Goal: Communication & Community: Answer question/provide support

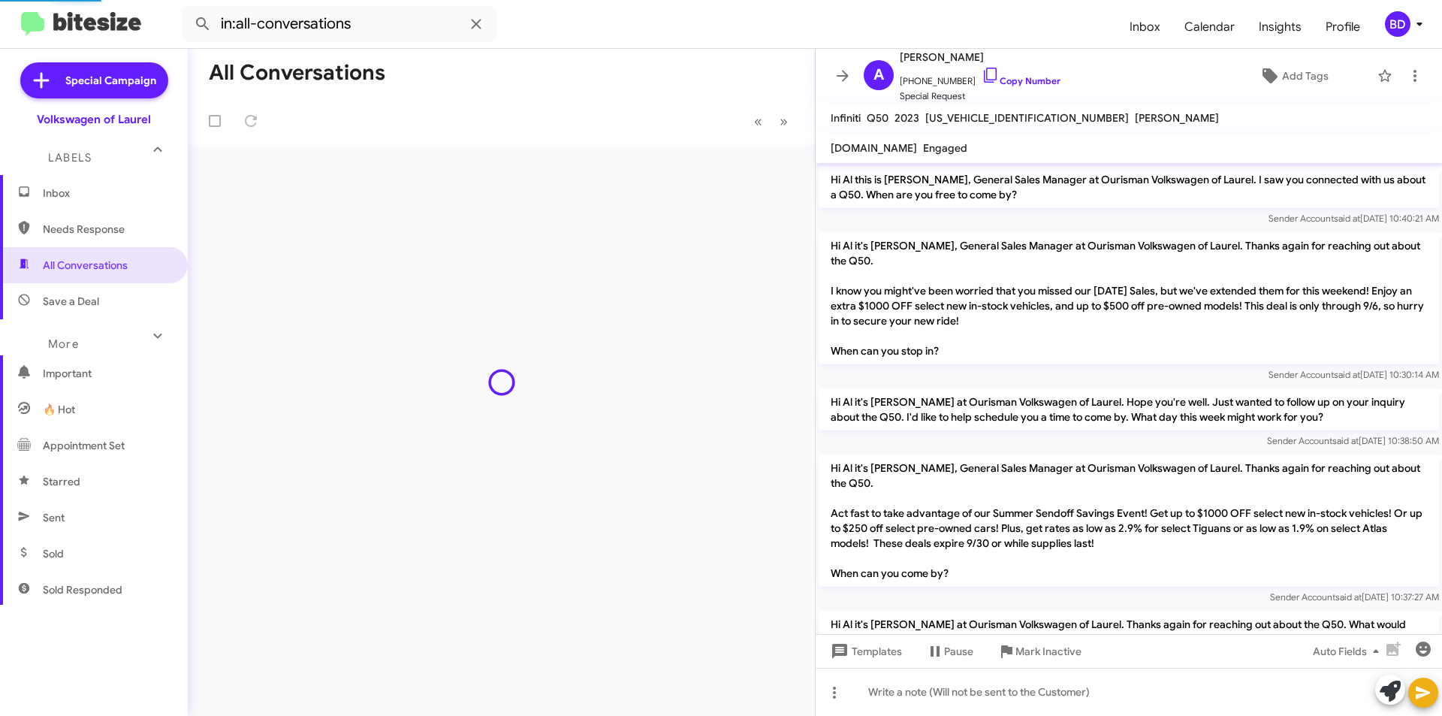
scroll to position [648, 0]
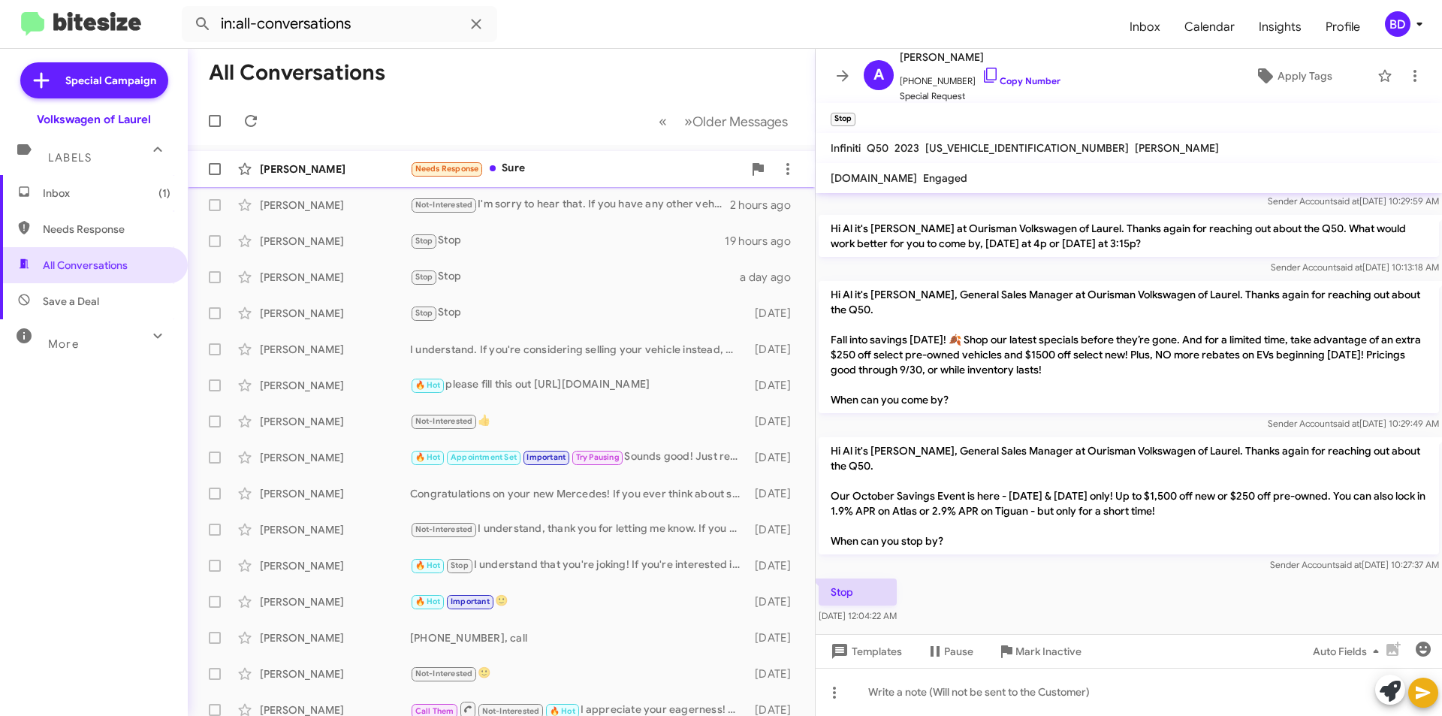
click at [554, 176] on div "Needs Response Sure" at bounding box center [576, 168] width 333 height 17
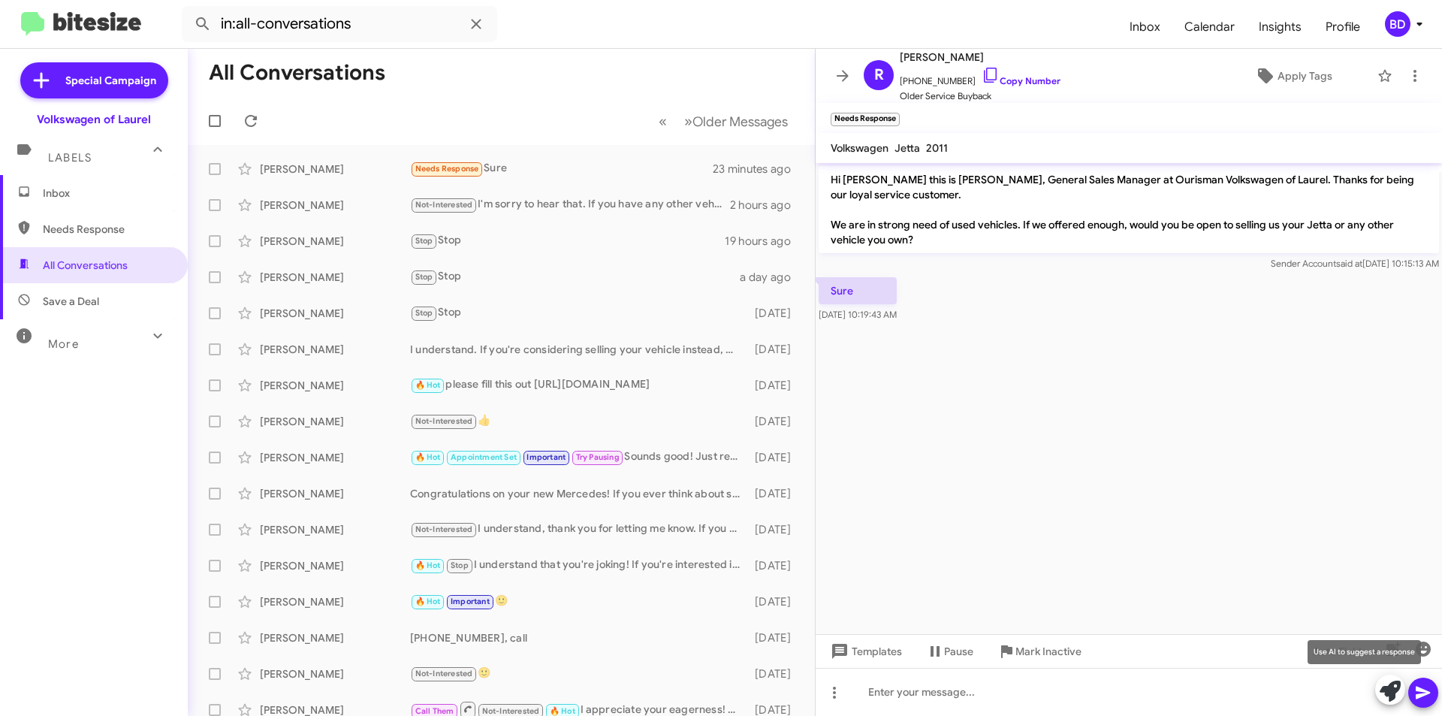
click at [1388, 689] on icon at bounding box center [1390, 691] width 21 height 21
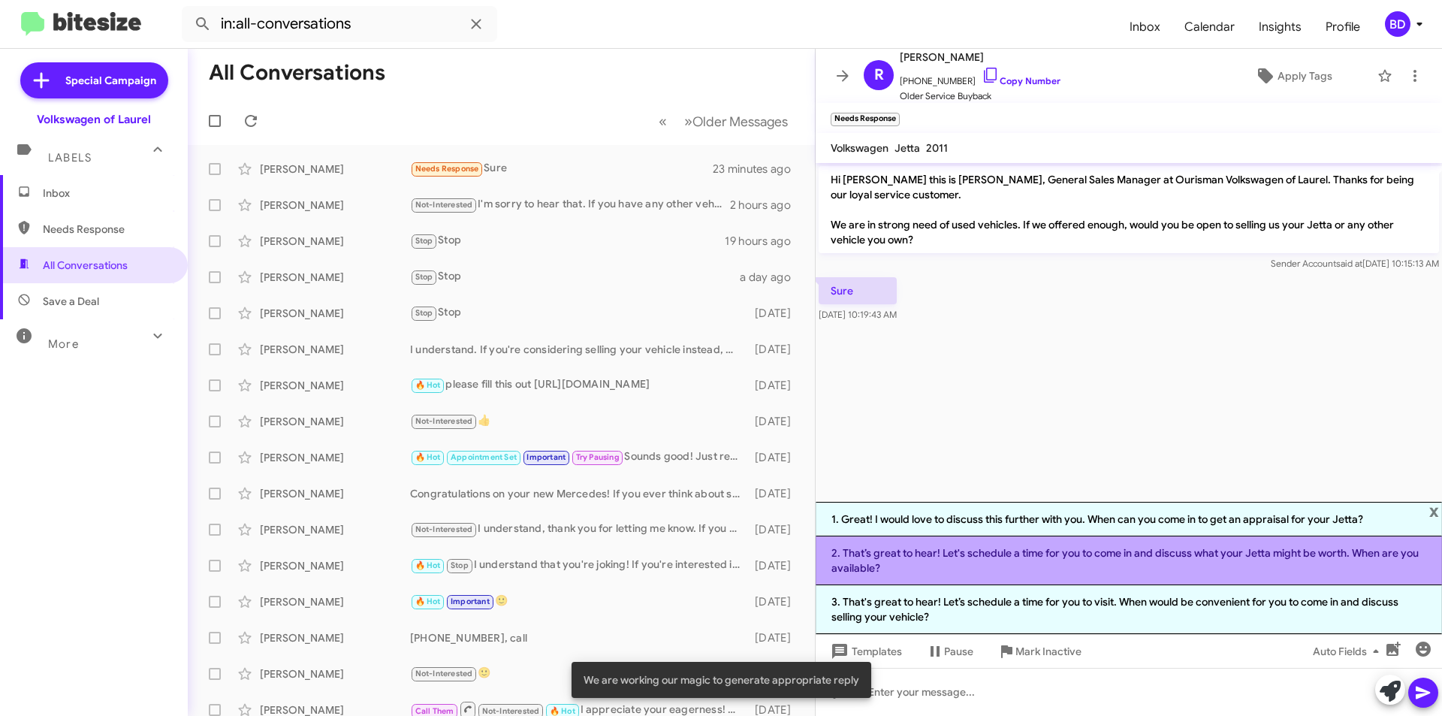
click at [1254, 563] on li "2. That’s great to hear! Let's schedule a time for you to come in and discuss w…" at bounding box center [1129, 560] width 626 height 49
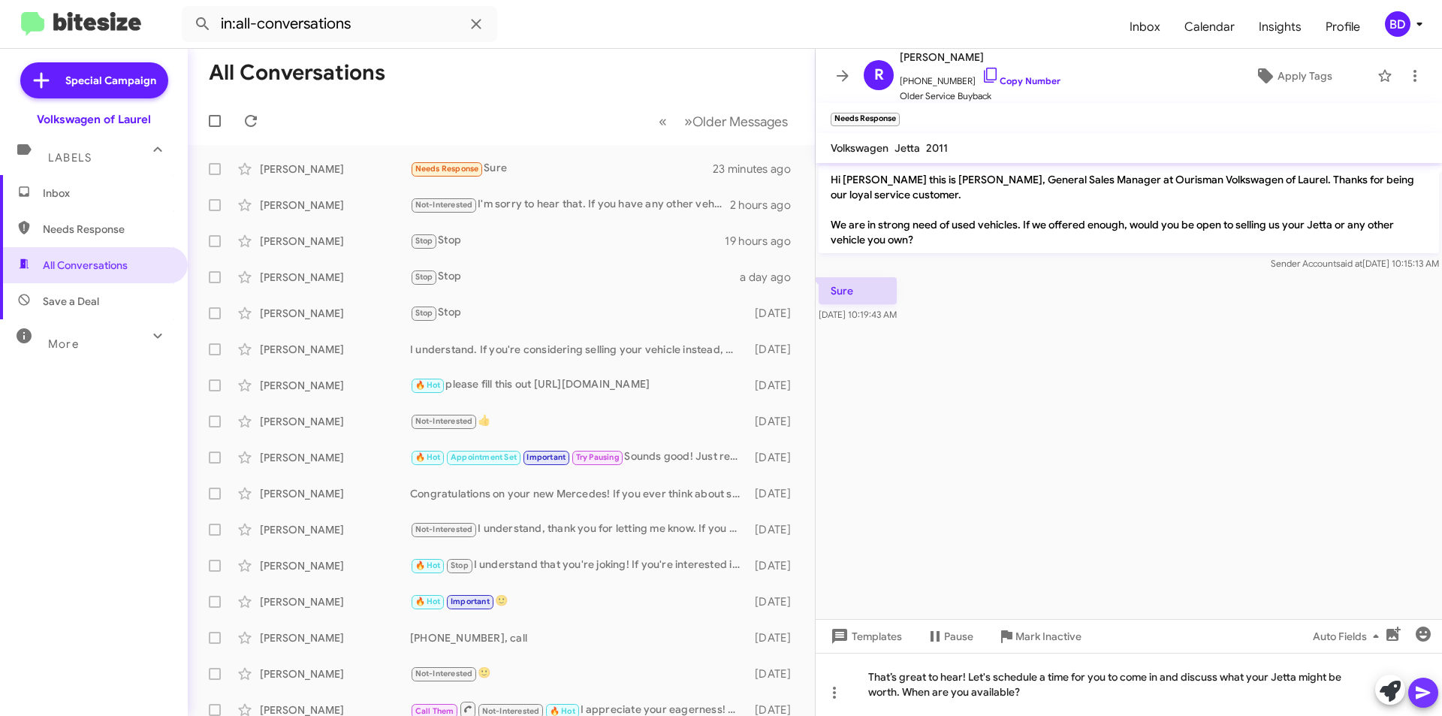
click at [1423, 687] on icon at bounding box center [1423, 693] width 18 height 18
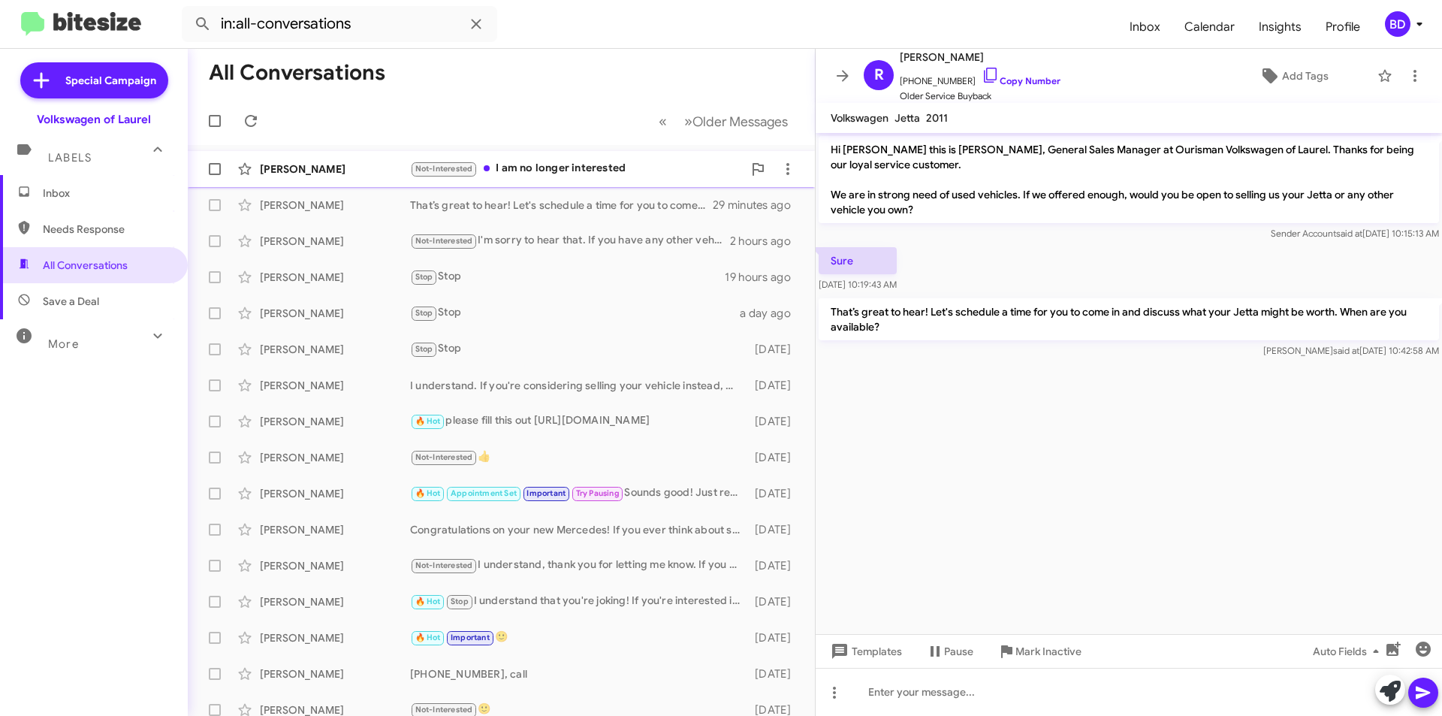
drag, startPoint x: 596, startPoint y: 165, endPoint x: 599, endPoint y: 174, distance: 9.5
click at [597, 165] on div "Not-Interested I am no longer interested" at bounding box center [576, 168] width 333 height 17
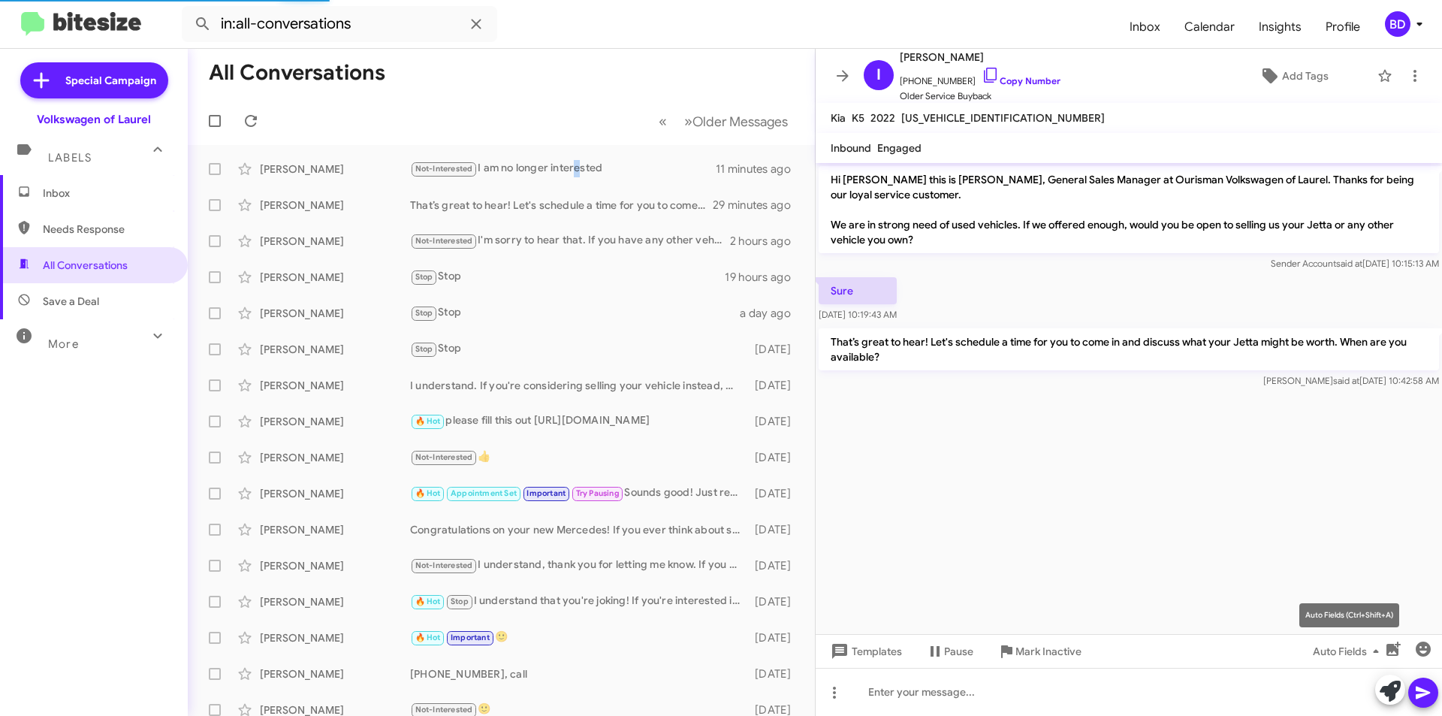
scroll to position [839, 0]
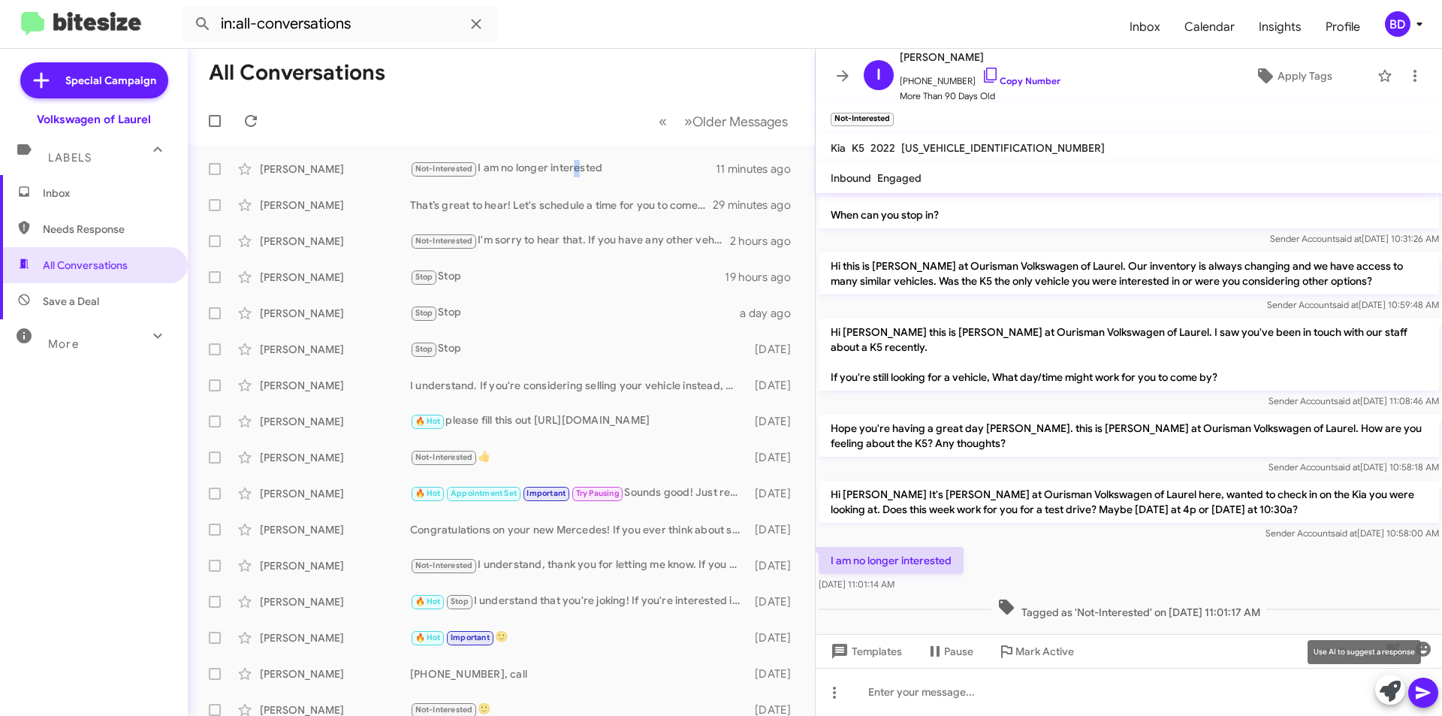
click at [1396, 685] on icon at bounding box center [1390, 691] width 21 height 21
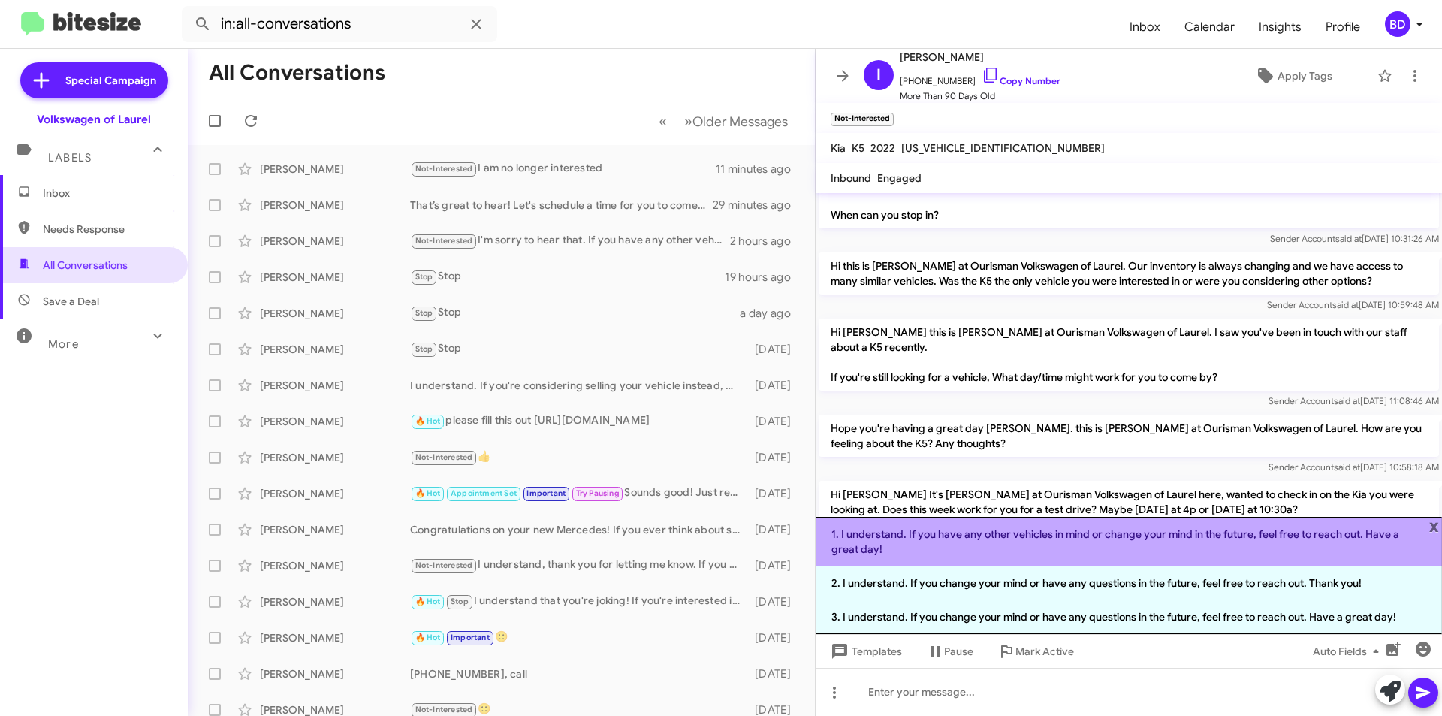
click at [1136, 540] on li "1. I understand. If you have any other vehicles in mind or change your mind in …" at bounding box center [1129, 542] width 626 height 50
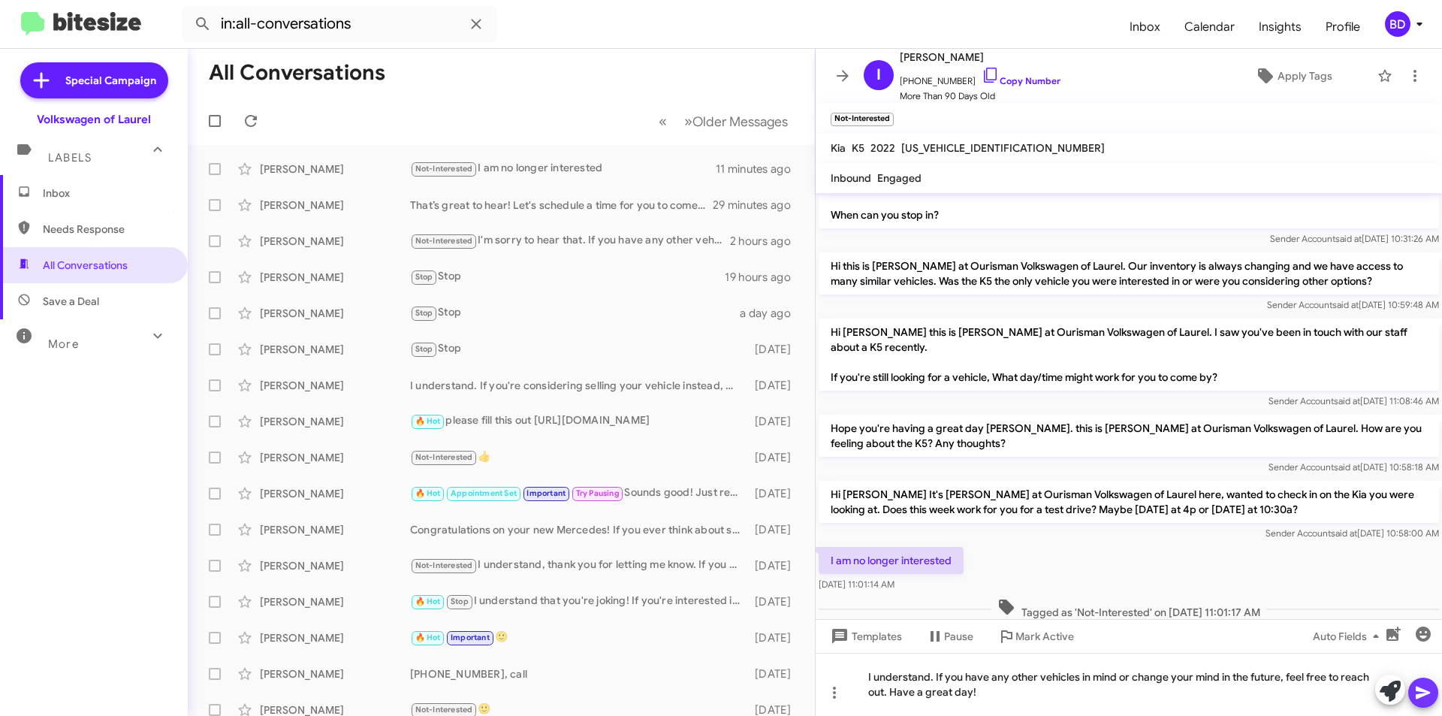
click at [1421, 694] on icon at bounding box center [1423, 693] width 18 height 18
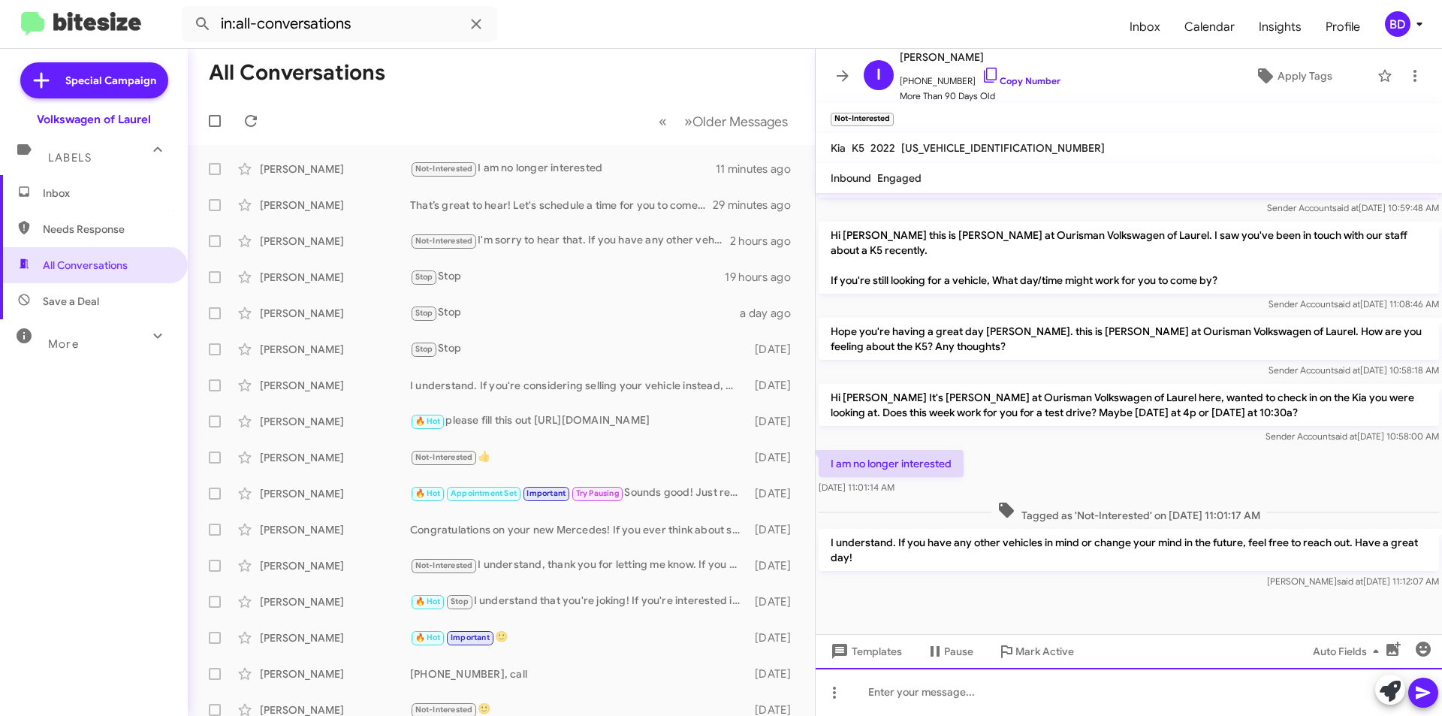
scroll to position [939, 0]
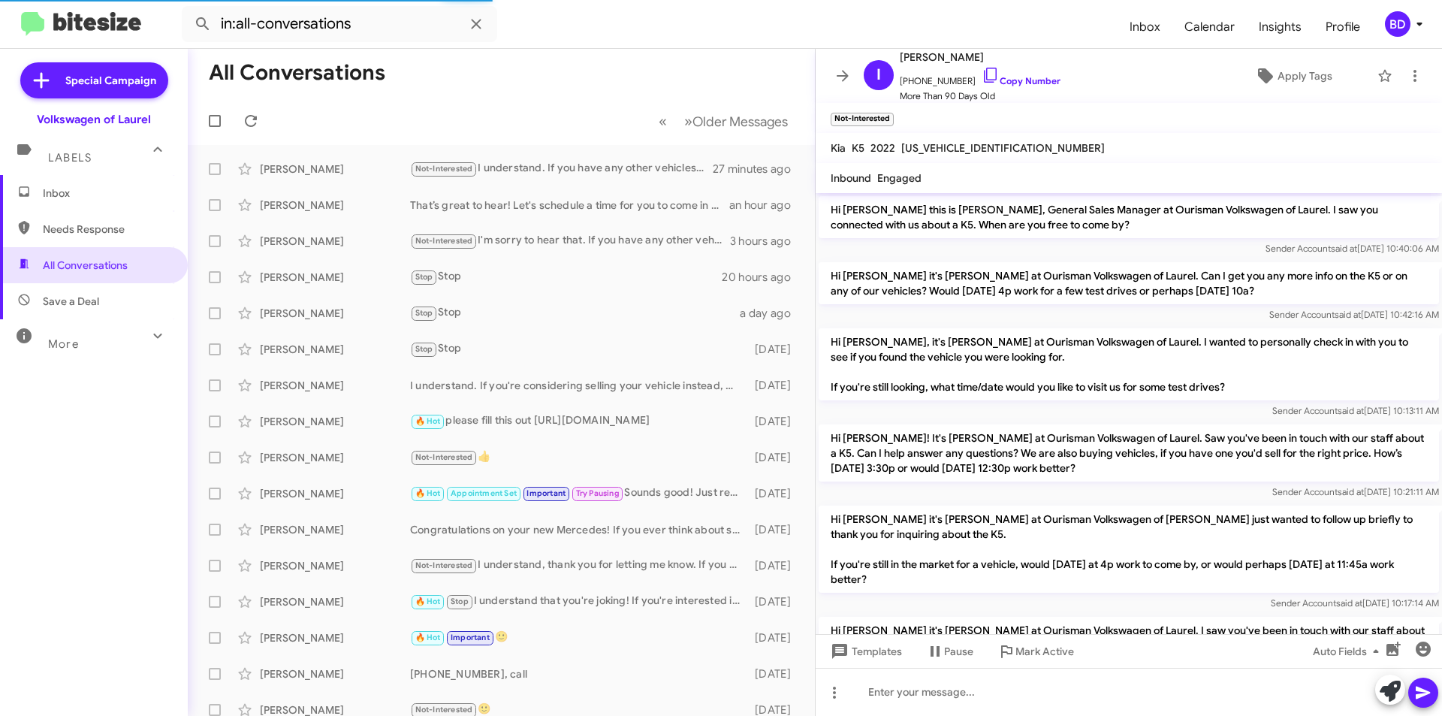
scroll to position [939, 0]
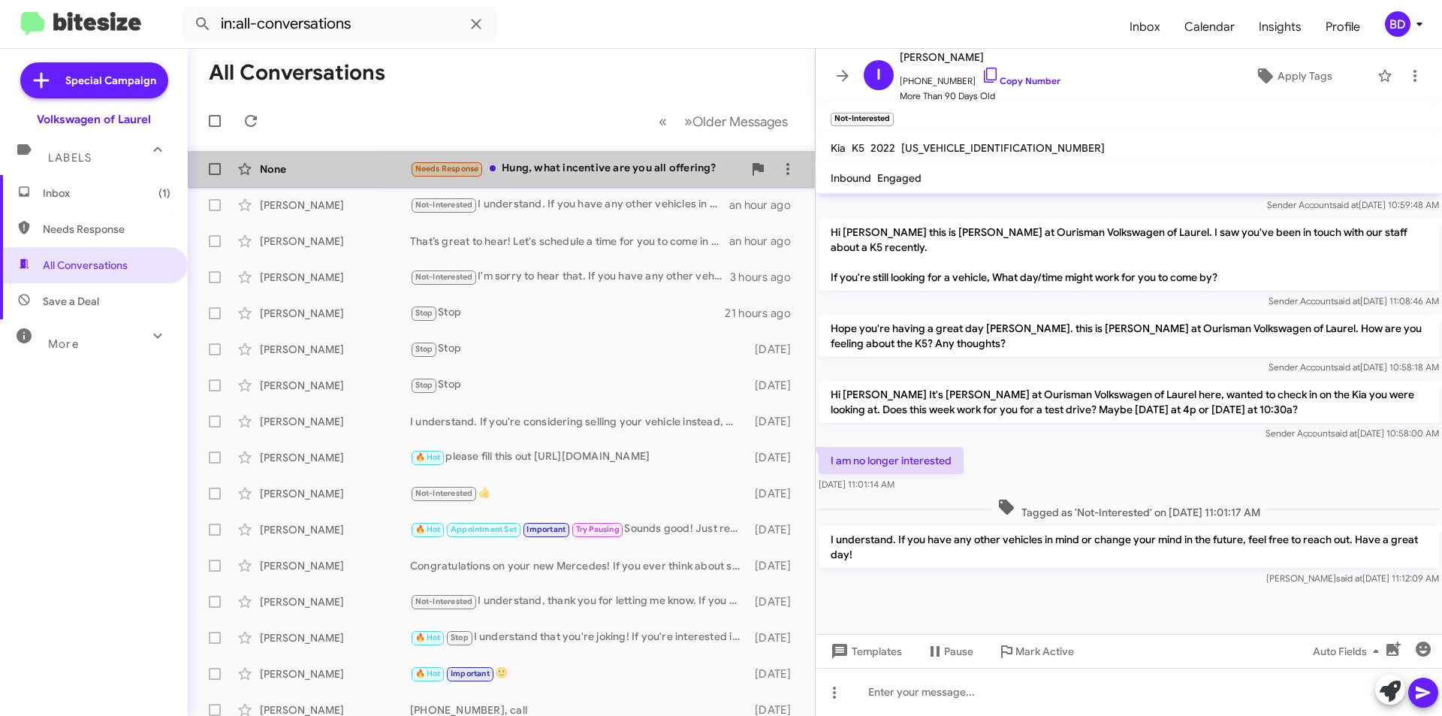
click at [599, 167] on div "Needs Response Hung, what incentive are you all offering?" at bounding box center [576, 168] width 333 height 17
